Goal: Task Accomplishment & Management: Manage account settings

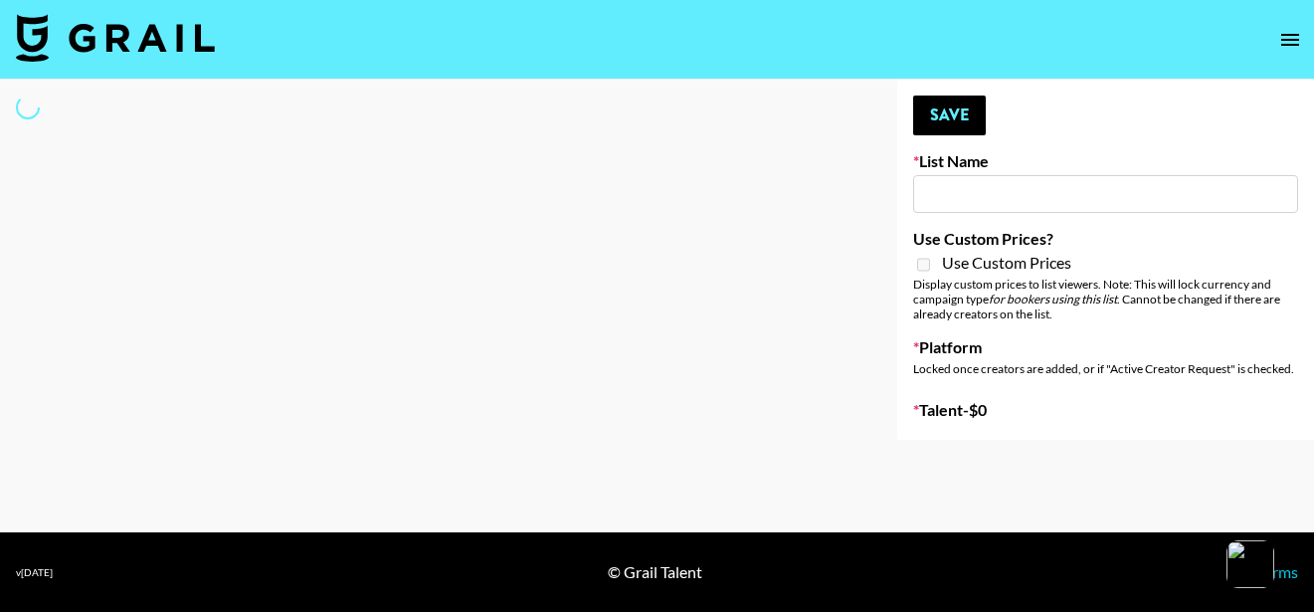
type input "Led Zeppelin - Whole Lotta Love IG"
select select "Song"
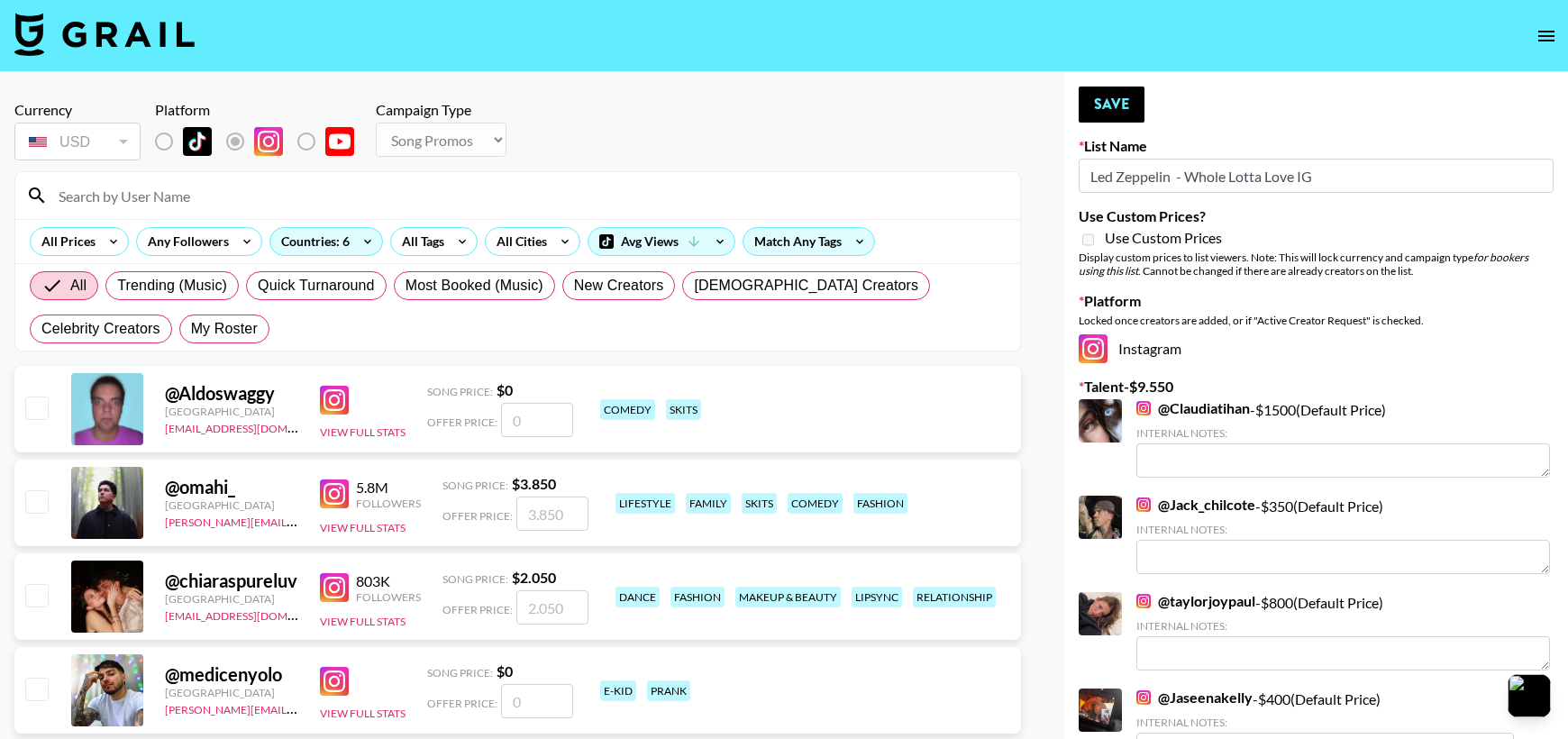
click at [566, 184] on input at bounding box center [528, 196] width 961 height 29
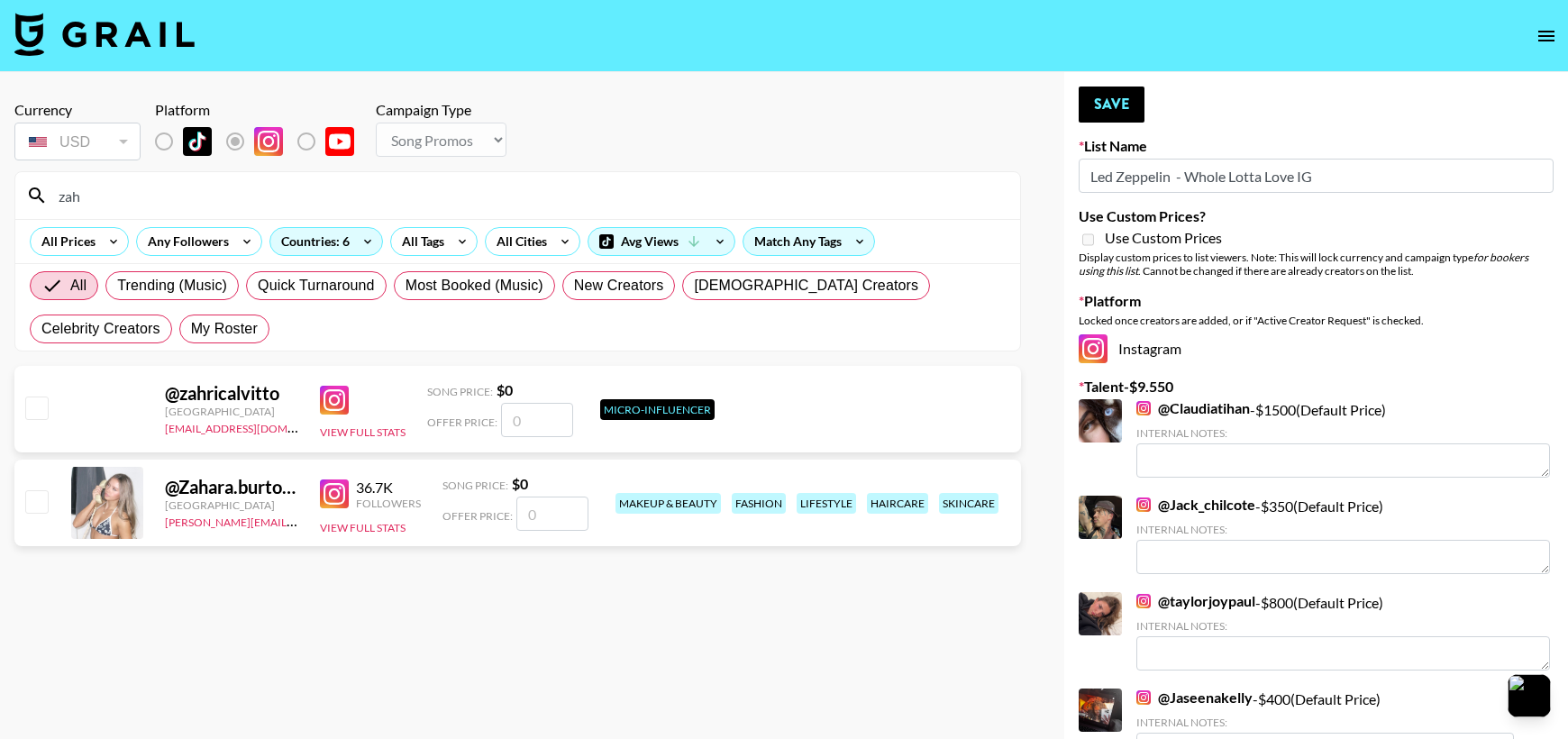
type input "zah"
click at [568, 510] on input "number" at bounding box center [553, 513] width 72 height 34
type input "3"
checkbox input "true"
type input "300"
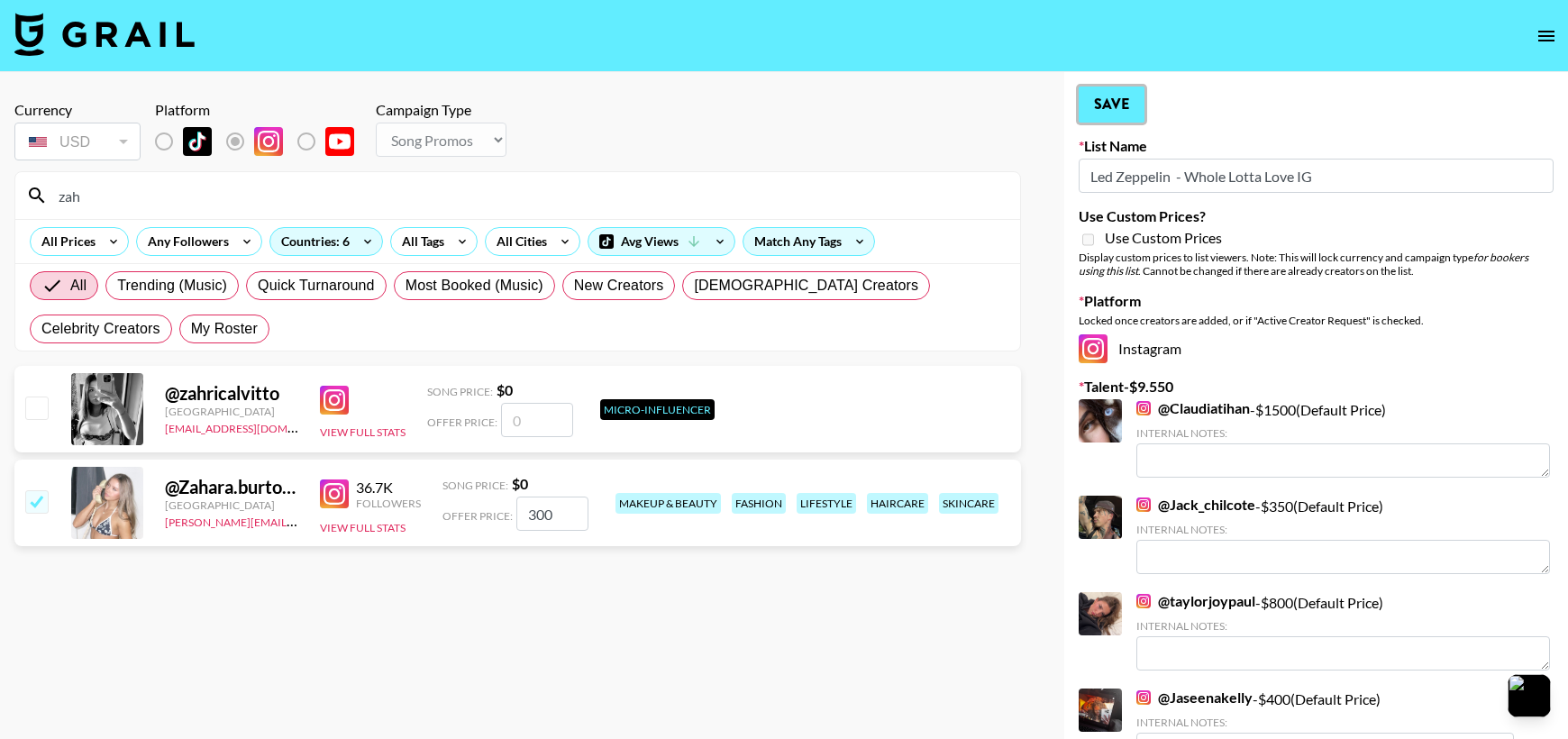
click at [1140, 111] on button "Save" at bounding box center [1111, 104] width 66 height 36
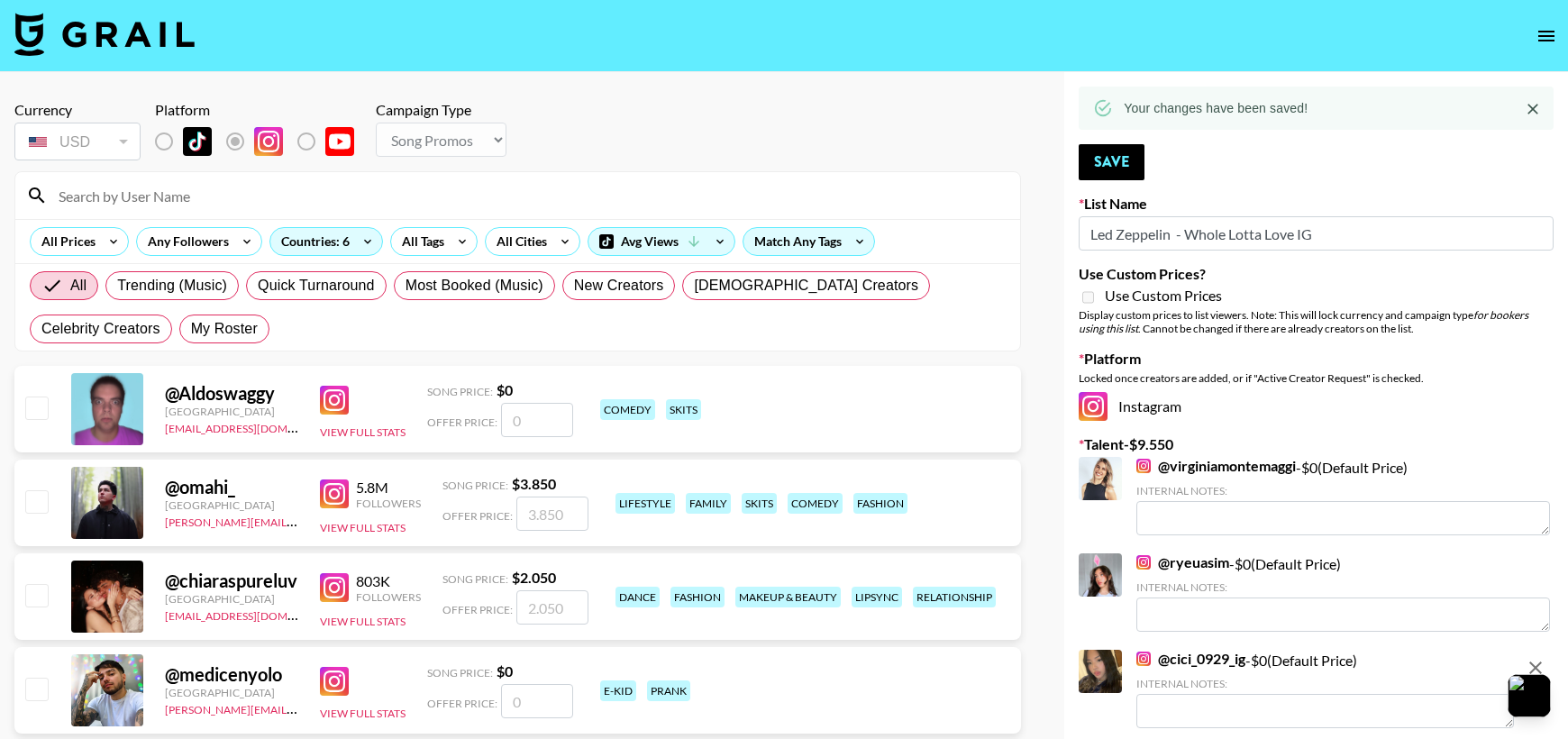
click at [451, 181] on input at bounding box center [528, 196] width 961 height 29
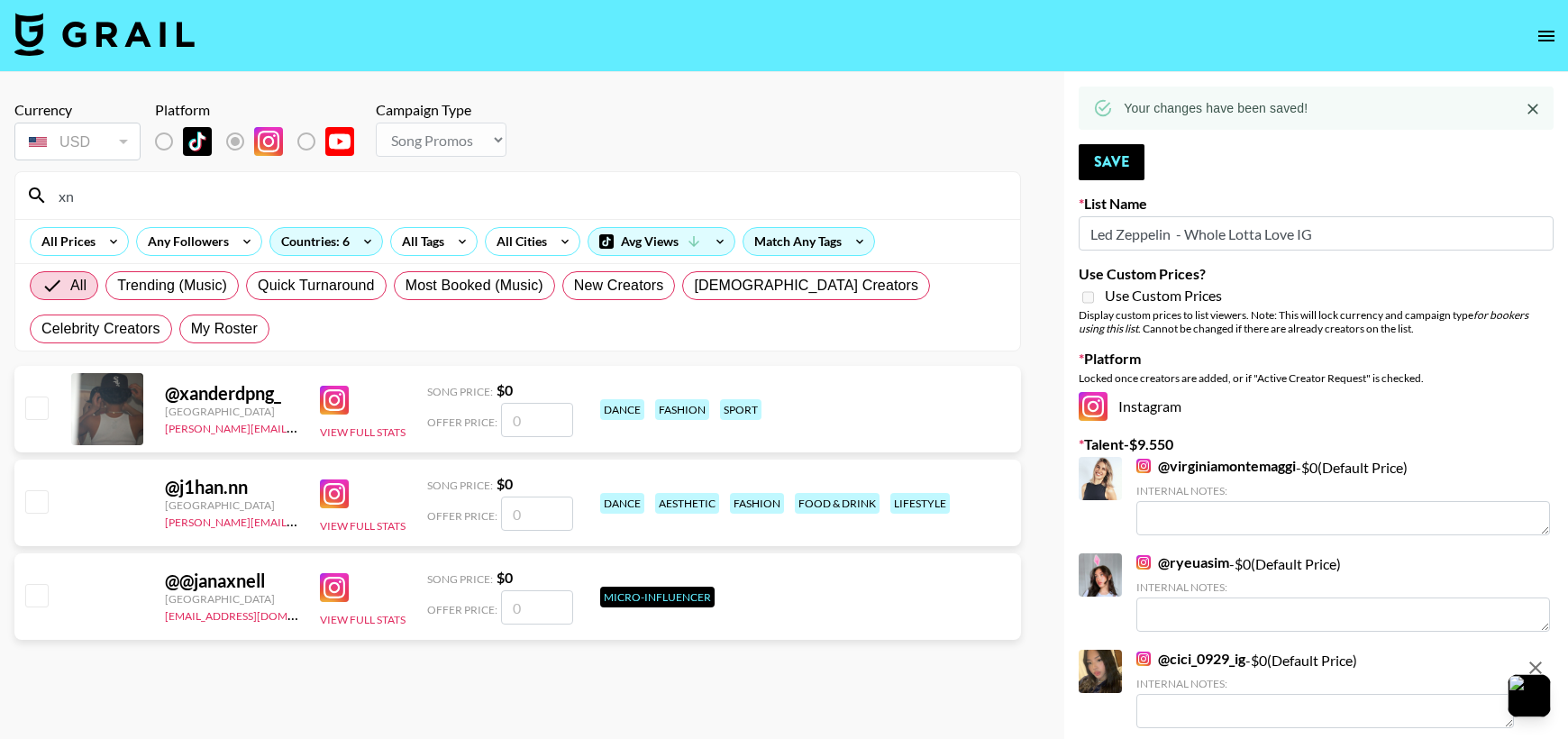
type input "xn"
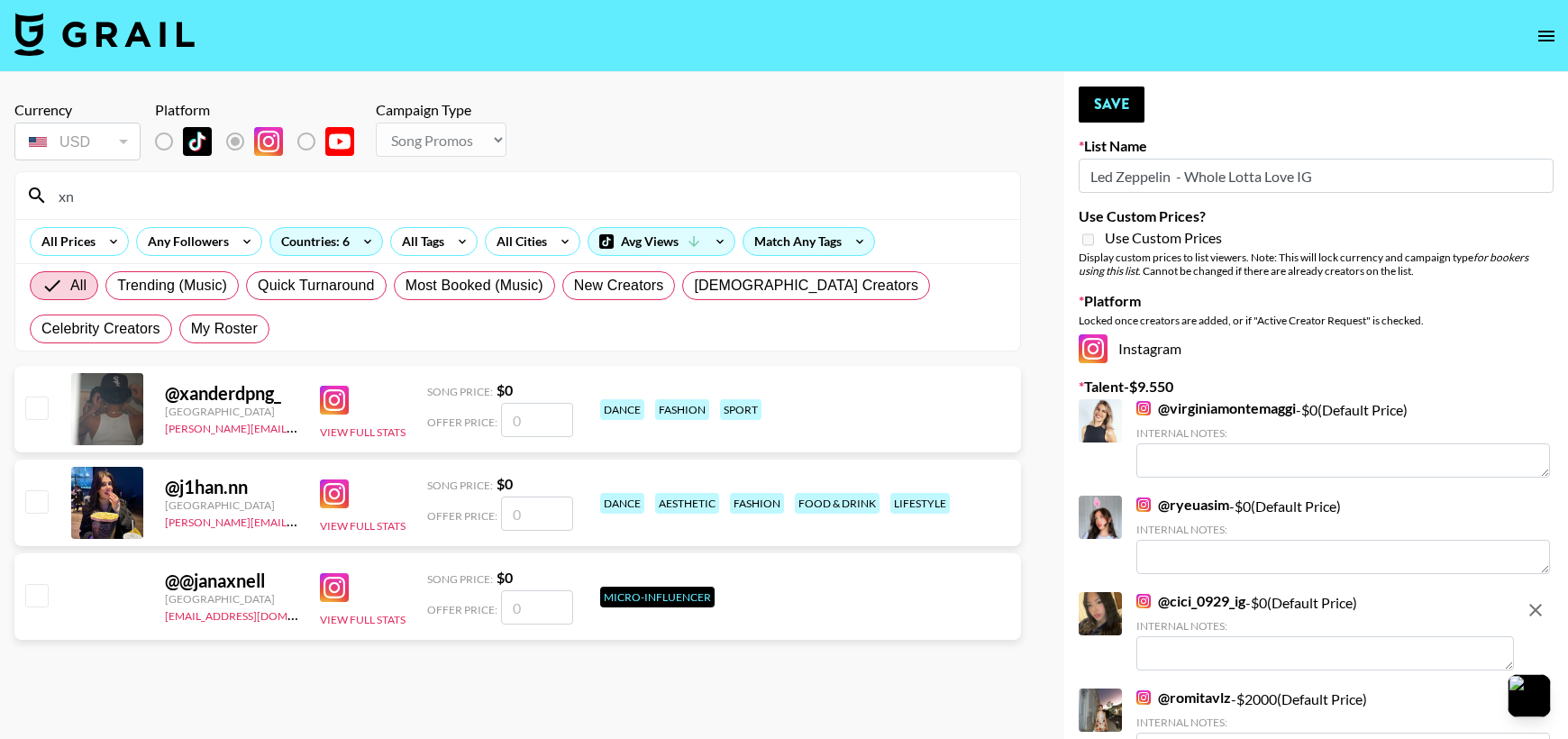
click at [538, 422] on input "number" at bounding box center [537, 420] width 72 height 34
type input "2"
checkbox input "true"
type input "2"
checkbox input "false"
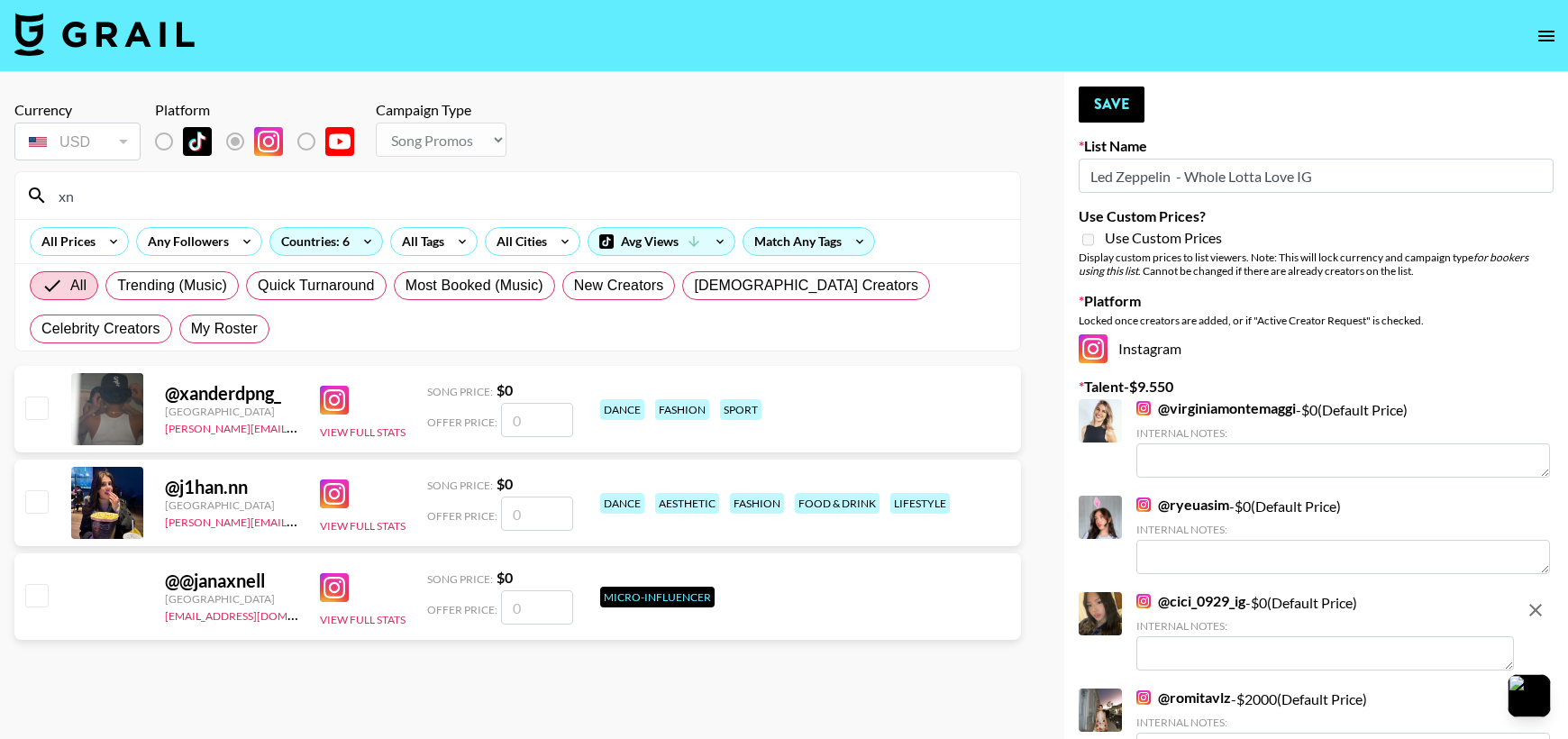
type input "1"
checkbox input "true"
type input "100"
click at [1119, 108] on button "Save" at bounding box center [1111, 104] width 66 height 36
